Goal: Task Accomplishment & Management: Manage account settings

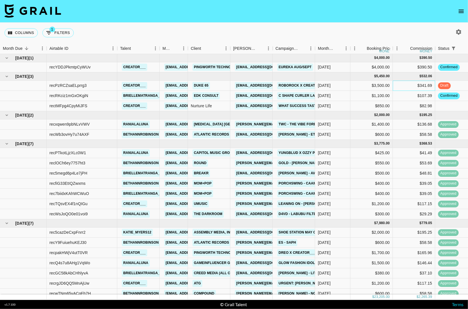
click at [423, 84] on div "$341.69" at bounding box center [414, 86] width 42 height 10
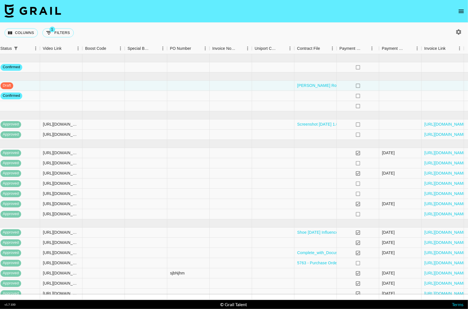
scroll to position [0, 461]
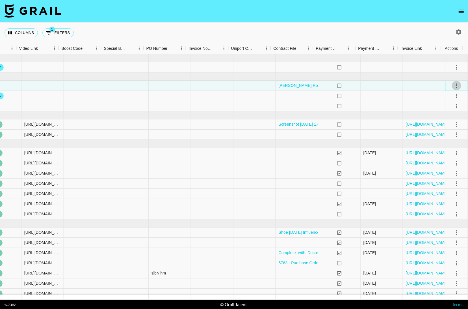
click at [453, 87] on icon "select merge strategy" at bounding box center [456, 85] width 7 height 7
click at [405, 87] on div at bounding box center [424, 86] width 42 height 10
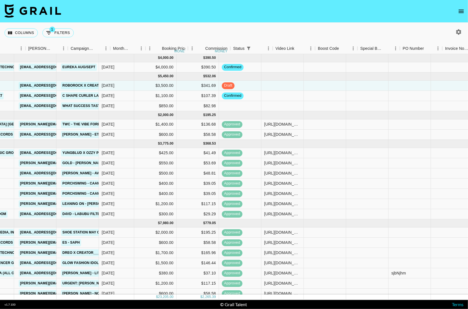
scroll to position [0, 155]
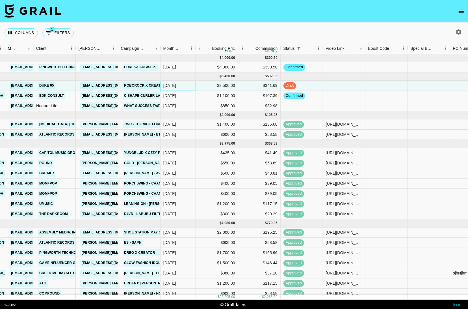
click at [174, 86] on div "[DATE]" at bounding box center [169, 86] width 13 height 6
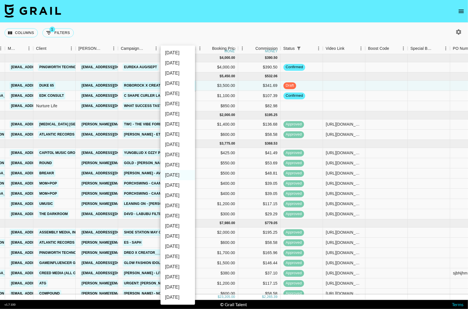
click at [329, 89] on div at bounding box center [234, 154] width 468 height 309
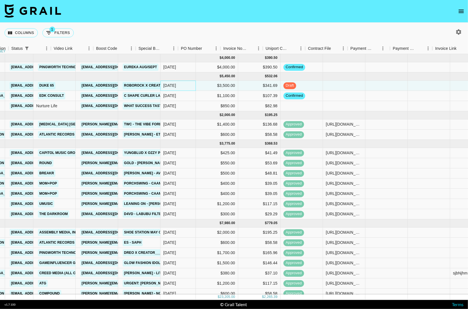
scroll to position [0, 461]
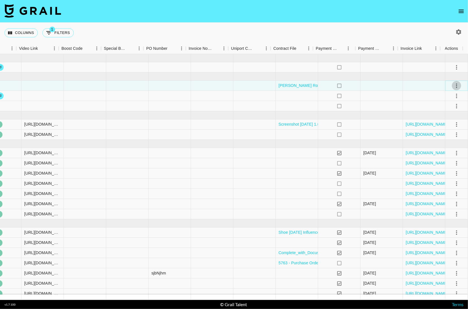
click at [456, 85] on icon "select merge strategy" at bounding box center [456, 85] width 1 height 5
click at [445, 129] on li "Cancel" at bounding box center [449, 128] width 37 height 10
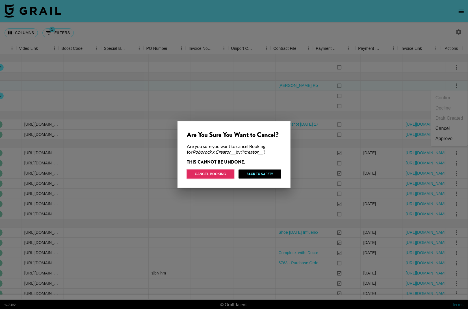
click at [213, 175] on button "Cancel Booking" at bounding box center [210, 173] width 47 height 9
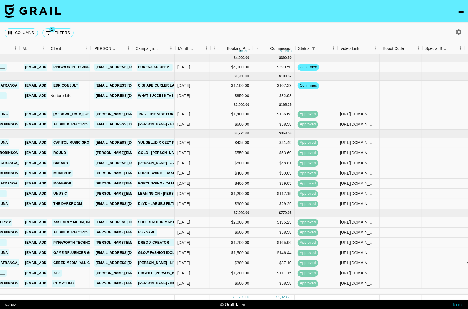
scroll to position [0, 139]
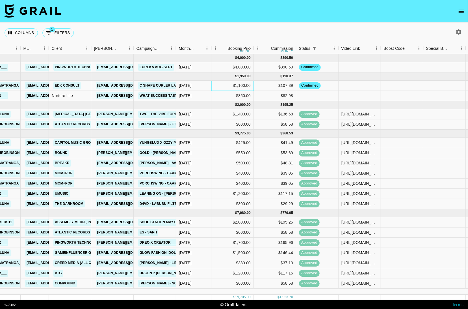
click at [239, 87] on div "$1,100.00" at bounding box center [232, 86] width 42 height 10
click at [187, 87] on div "[DATE]" at bounding box center [185, 86] width 13 height 6
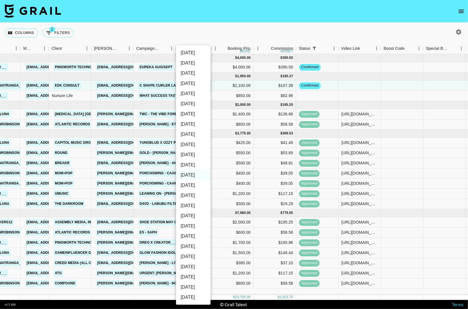
click at [273, 83] on div at bounding box center [234, 154] width 468 height 309
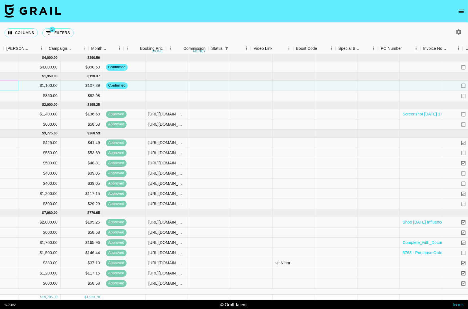
scroll to position [0, 456]
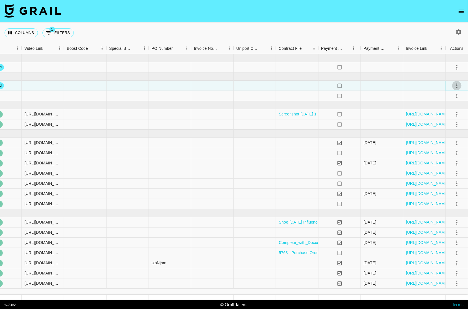
click at [457, 84] on icon "select merge strategy" at bounding box center [457, 85] width 1 height 5
click at [450, 130] on li "Cancel" at bounding box center [449, 128] width 37 height 10
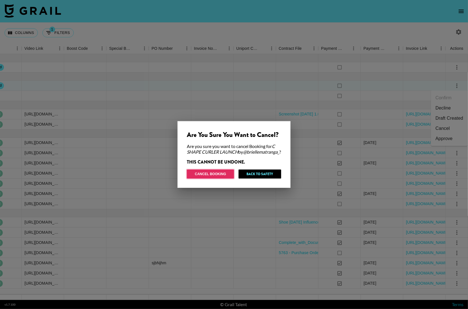
click at [227, 176] on button "Cancel Booking" at bounding box center [210, 173] width 47 height 9
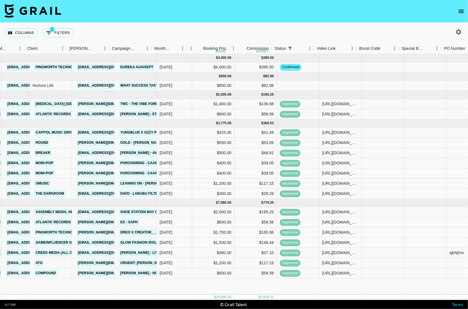
scroll to position [0, 157]
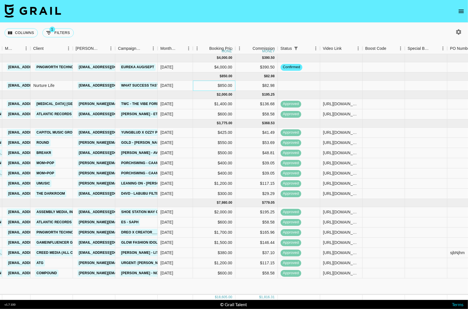
click at [227, 86] on div "$850.00" at bounding box center [214, 86] width 42 height 10
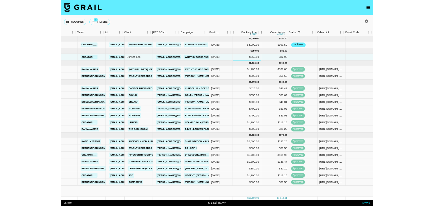
scroll to position [0, 92]
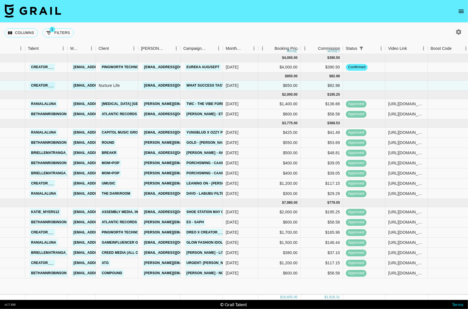
click at [335, 33] on div "Columns 1 Filters + Booking" at bounding box center [234, 33] width 468 height 20
click at [460, 11] on icon "open drawer" at bounding box center [461, 11] width 7 height 7
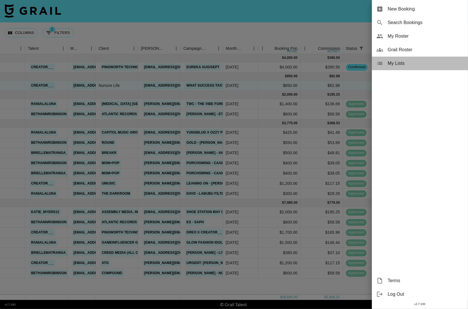
click at [411, 61] on span "My Lists" at bounding box center [426, 63] width 76 height 7
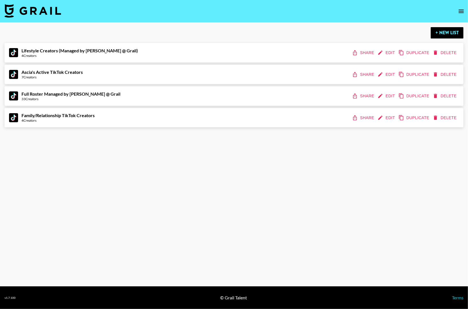
click at [330, 30] on div "+ New List" at bounding box center [234, 32] width 459 height 11
click at [446, 34] on button "+ New List" at bounding box center [447, 32] width 33 height 11
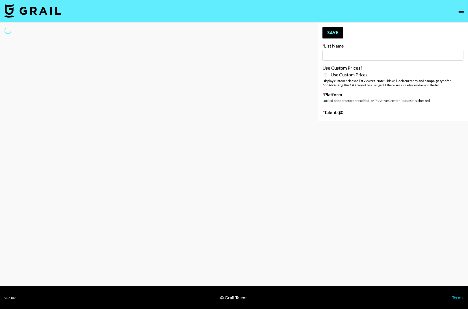
click at [344, 56] on input at bounding box center [393, 55] width 141 height 11
type input "New List"
select select "Song"
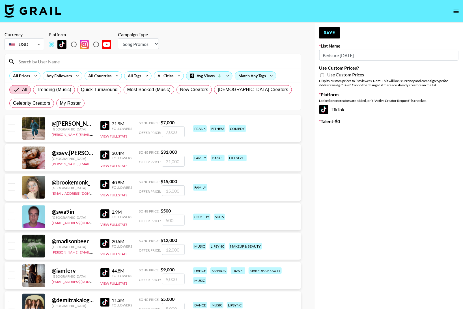
click at [338, 56] on input "Bedsure [DATE]" at bounding box center [388, 55] width 139 height 11
type input "Bedsure [DATE]"
